Goal: Find specific page/section: Find specific page/section

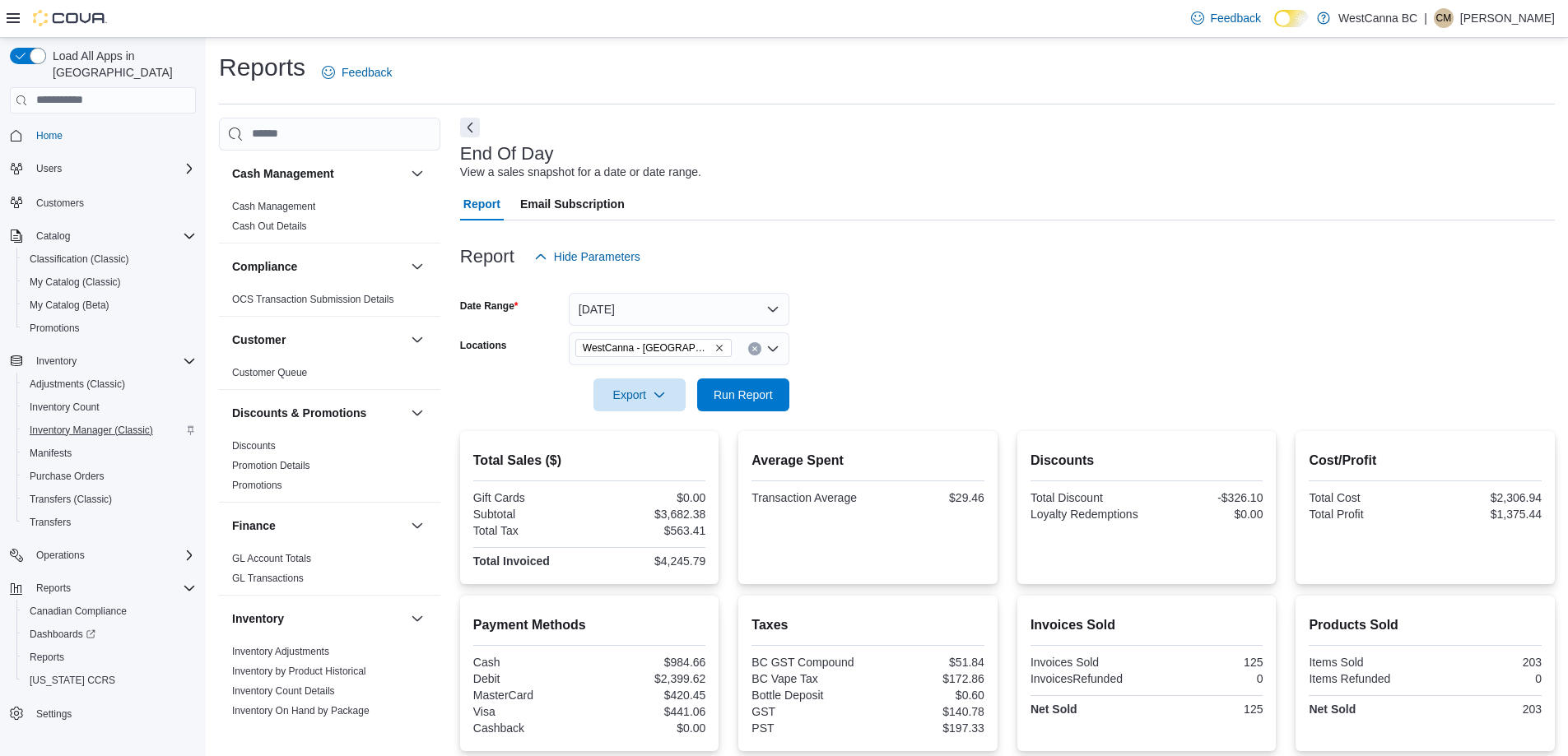
scroll to position [166, 0]
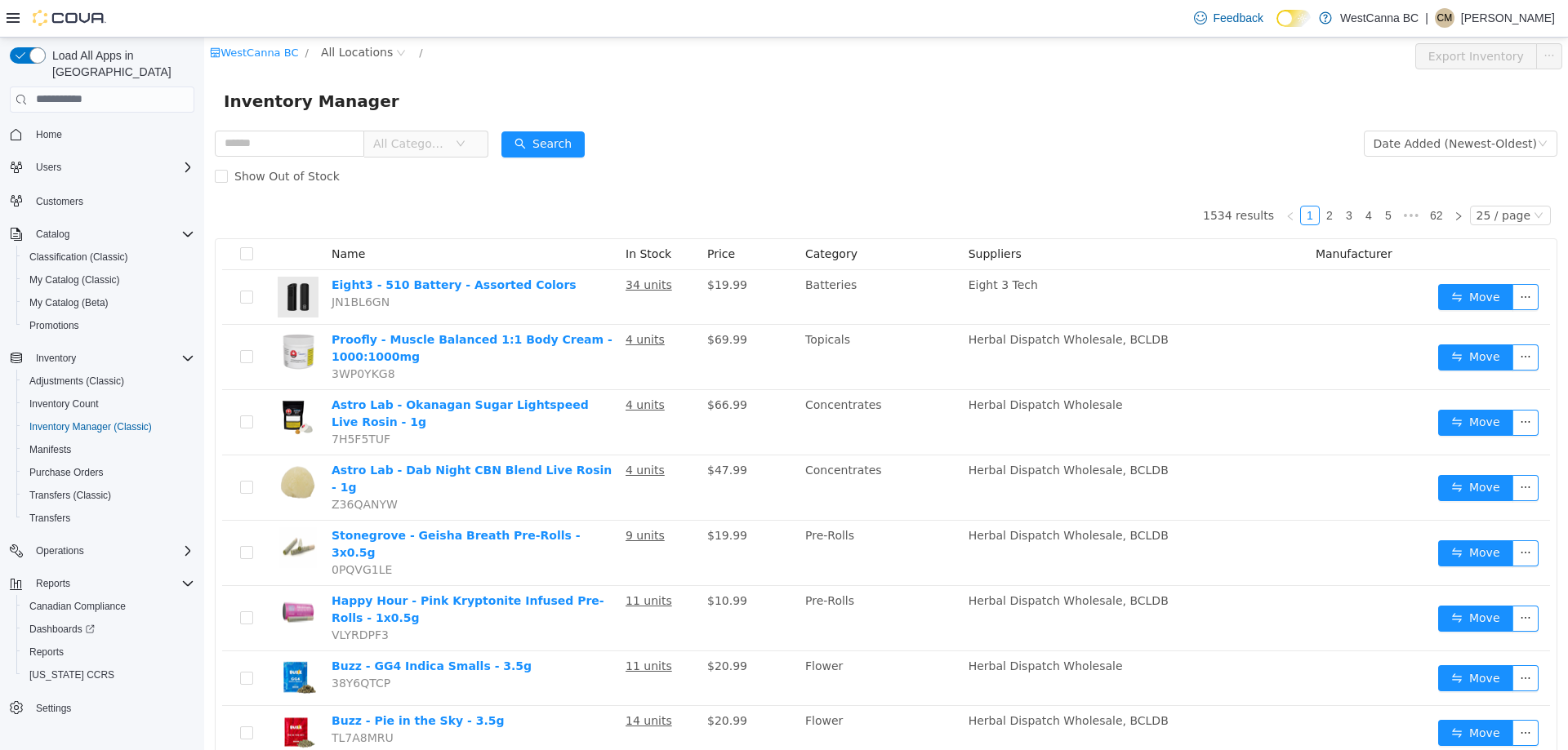
click at [454, 155] on span "All Categories" at bounding box center [414, 142] width 82 height 25
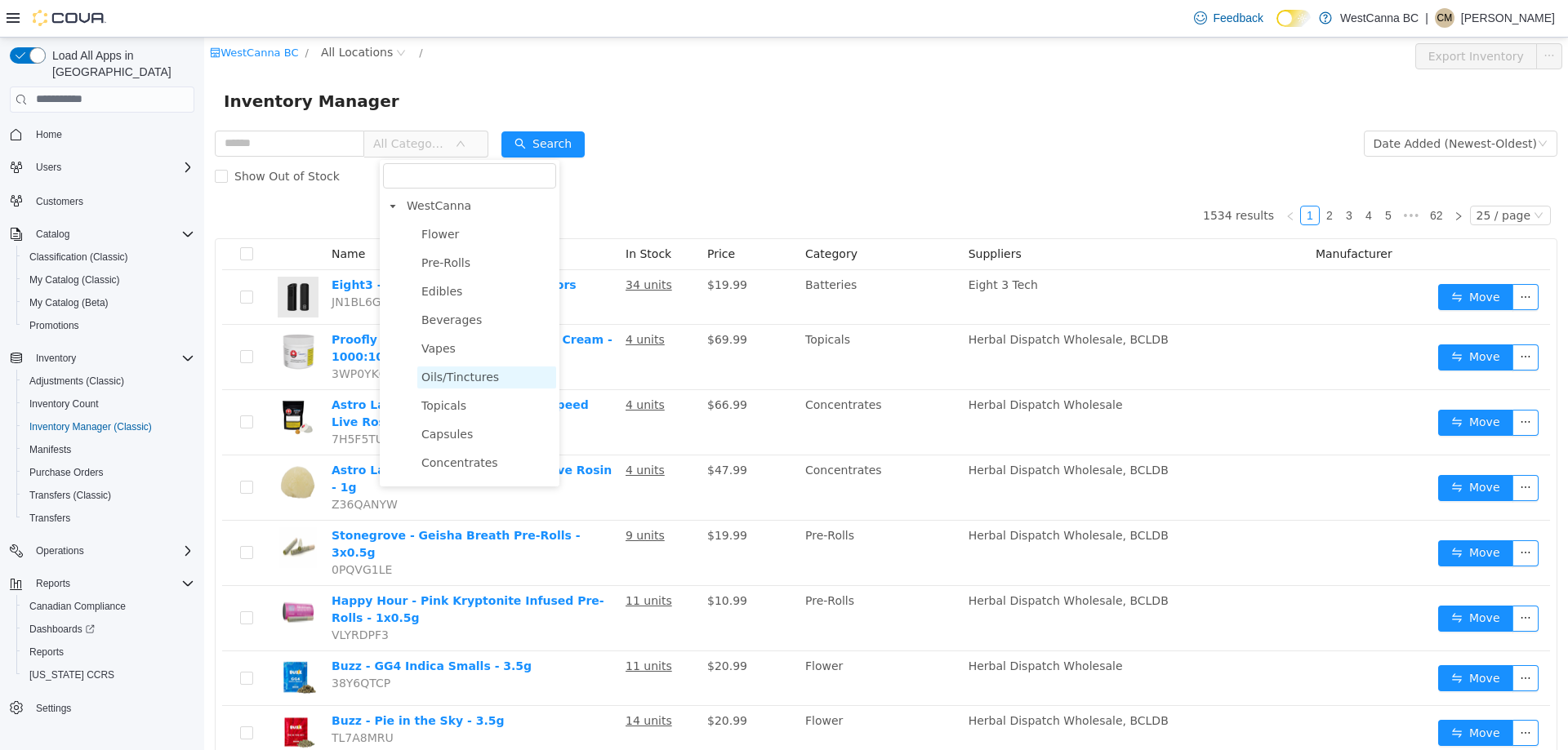
click at [445, 383] on span "Oils/Tinctures" at bounding box center [459, 376] width 77 height 13
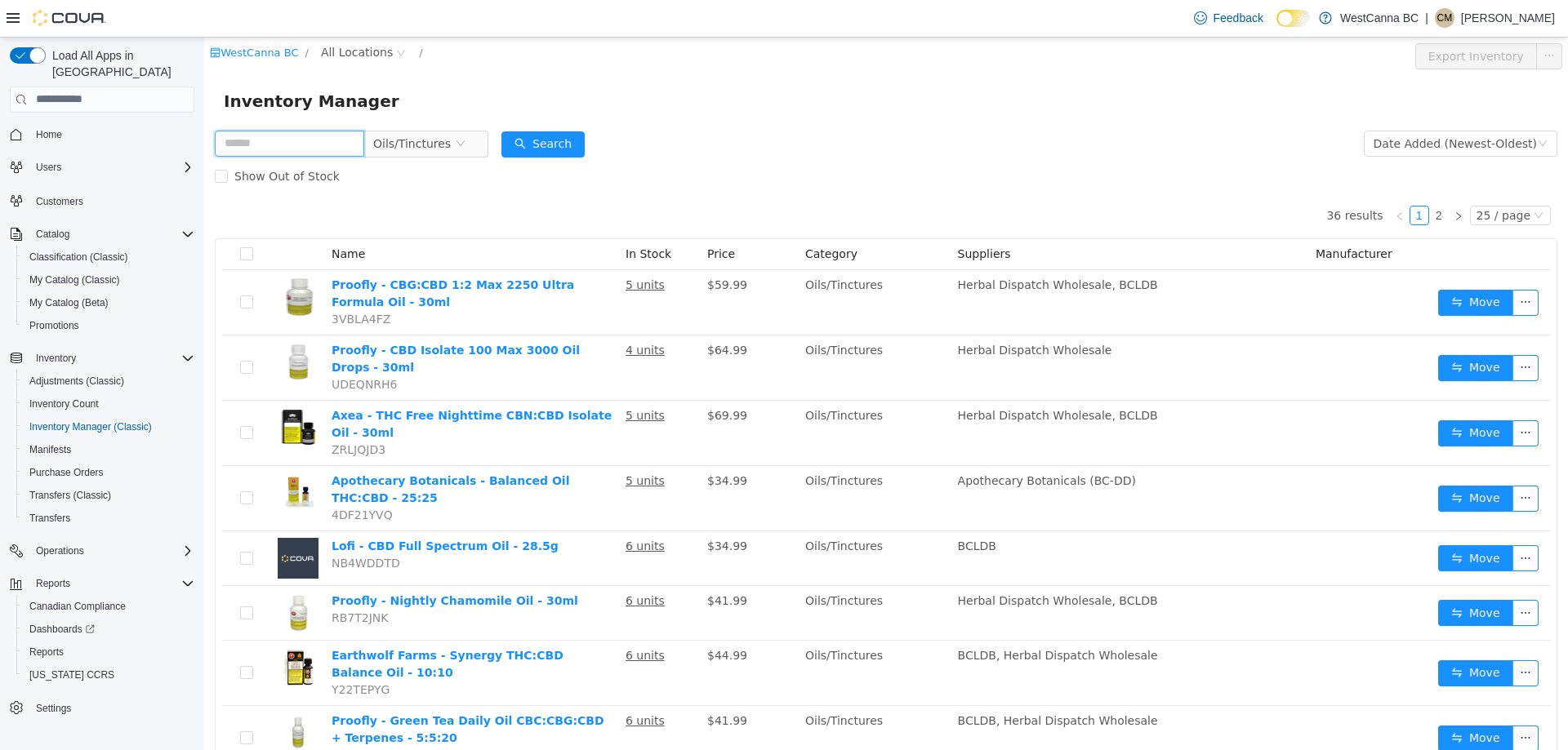
click at [294, 145] on input "text" at bounding box center [290, 142] width 150 height 26
type input "*******"
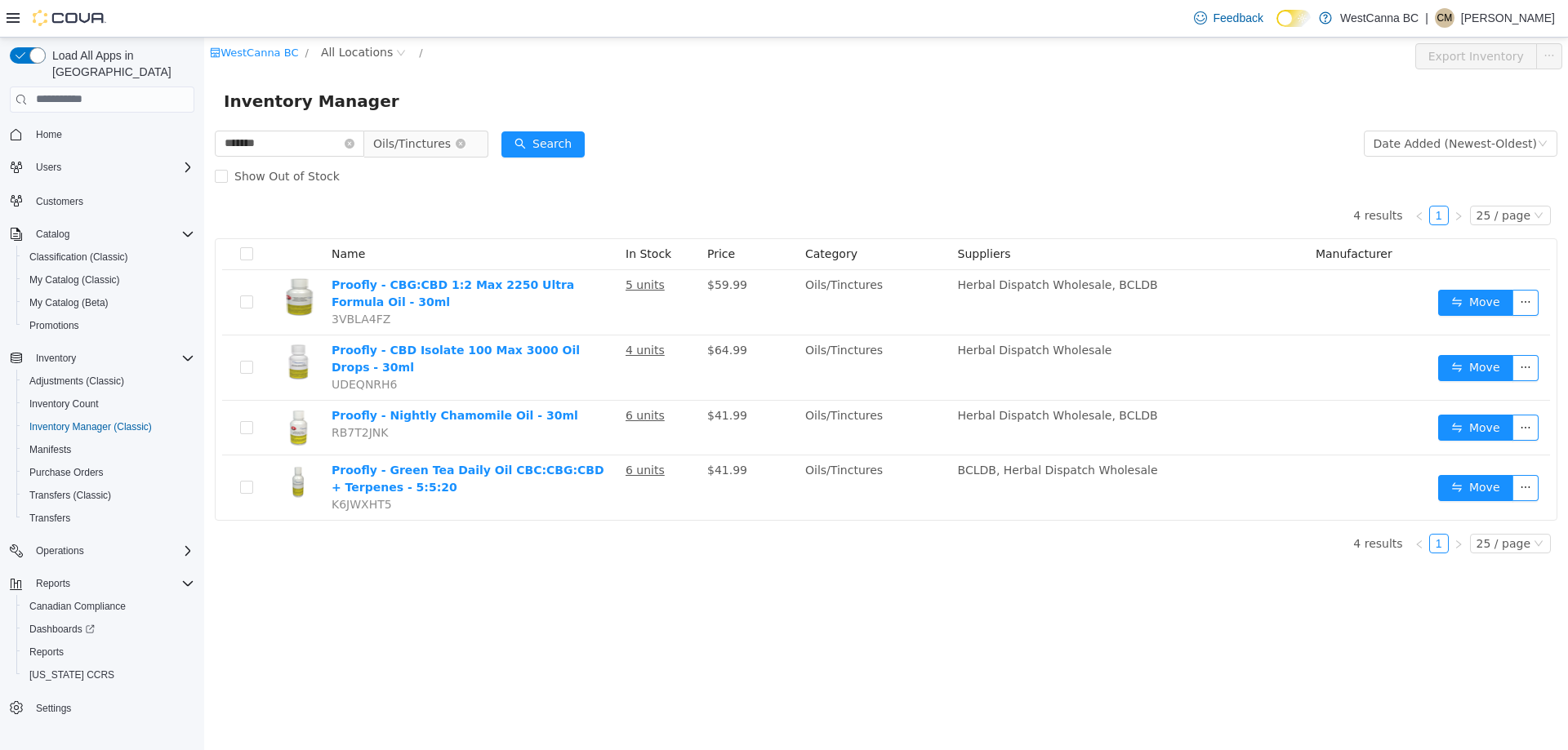
click at [404, 147] on span "Oils/Tinctures" at bounding box center [411, 142] width 77 height 25
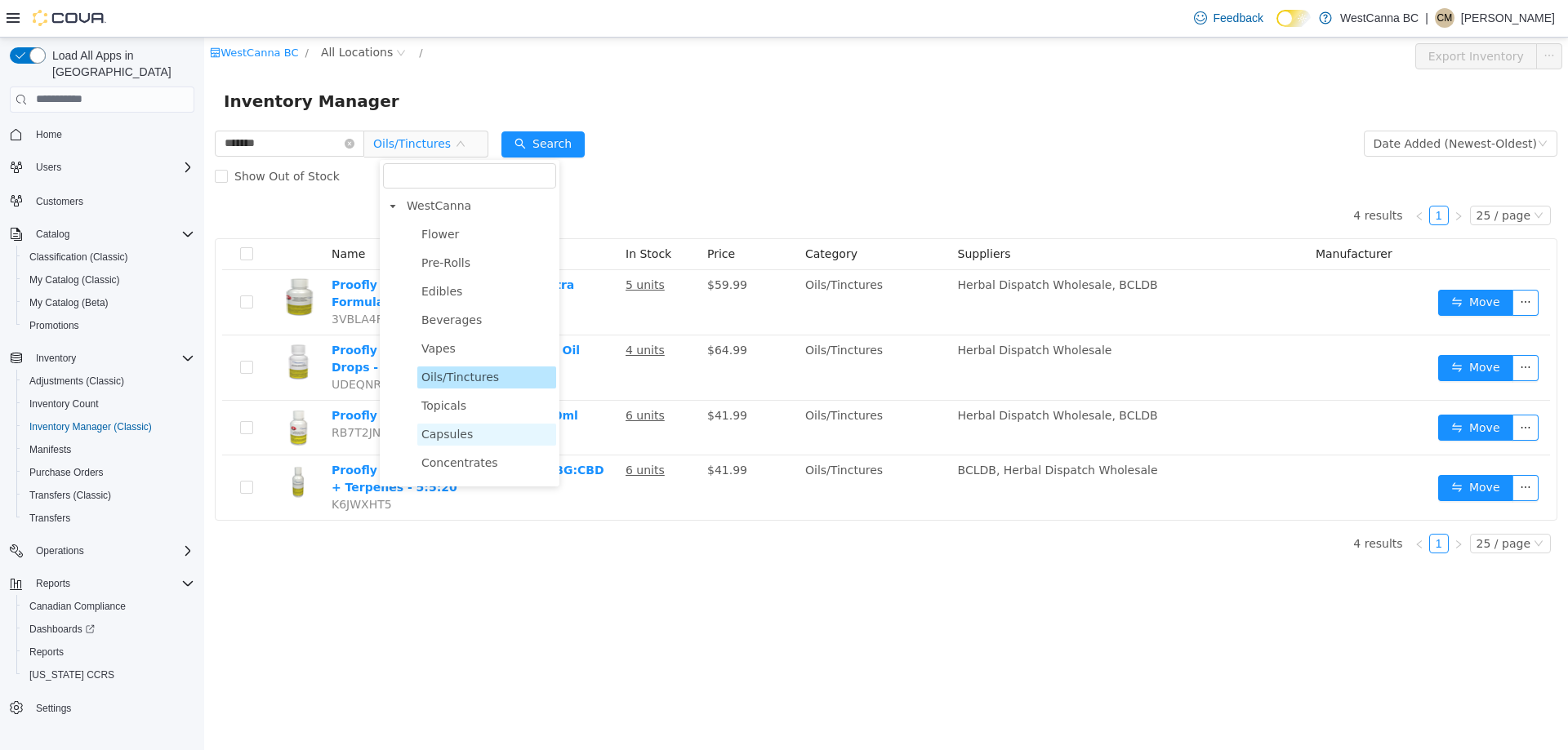
click at [430, 437] on span "Capsules" at bounding box center [447, 433] width 51 height 13
